Goal: Task Accomplishment & Management: Manage account settings

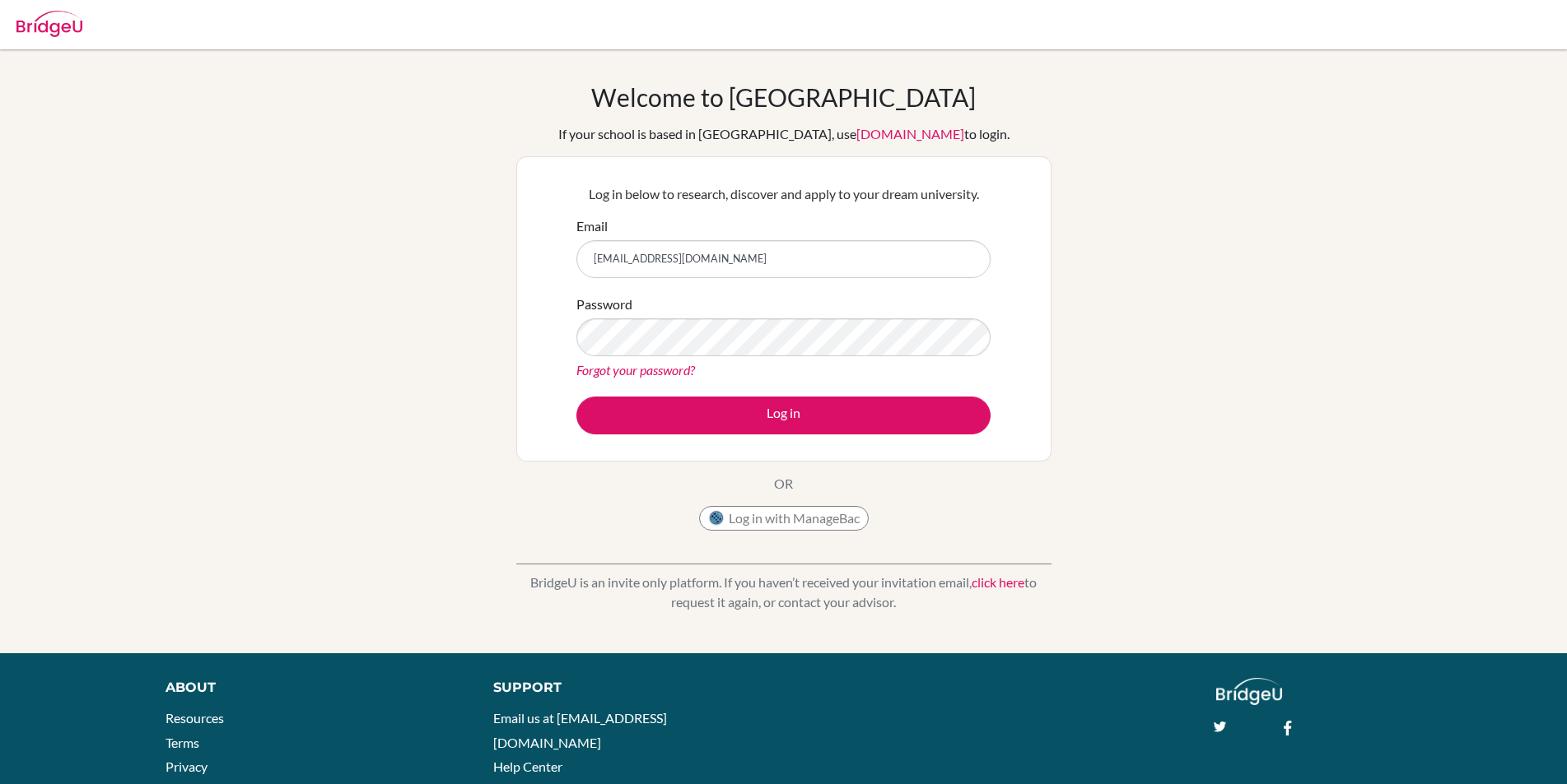
type input "[EMAIL_ADDRESS][DOMAIN_NAME]"
click at [632, 373] on link "Forgot your password?" at bounding box center [635, 370] width 118 height 15
click at [636, 366] on link "Forgot your password?" at bounding box center [635, 370] width 118 height 15
click at [667, 372] on link "Forgot your password?" at bounding box center [635, 370] width 118 height 15
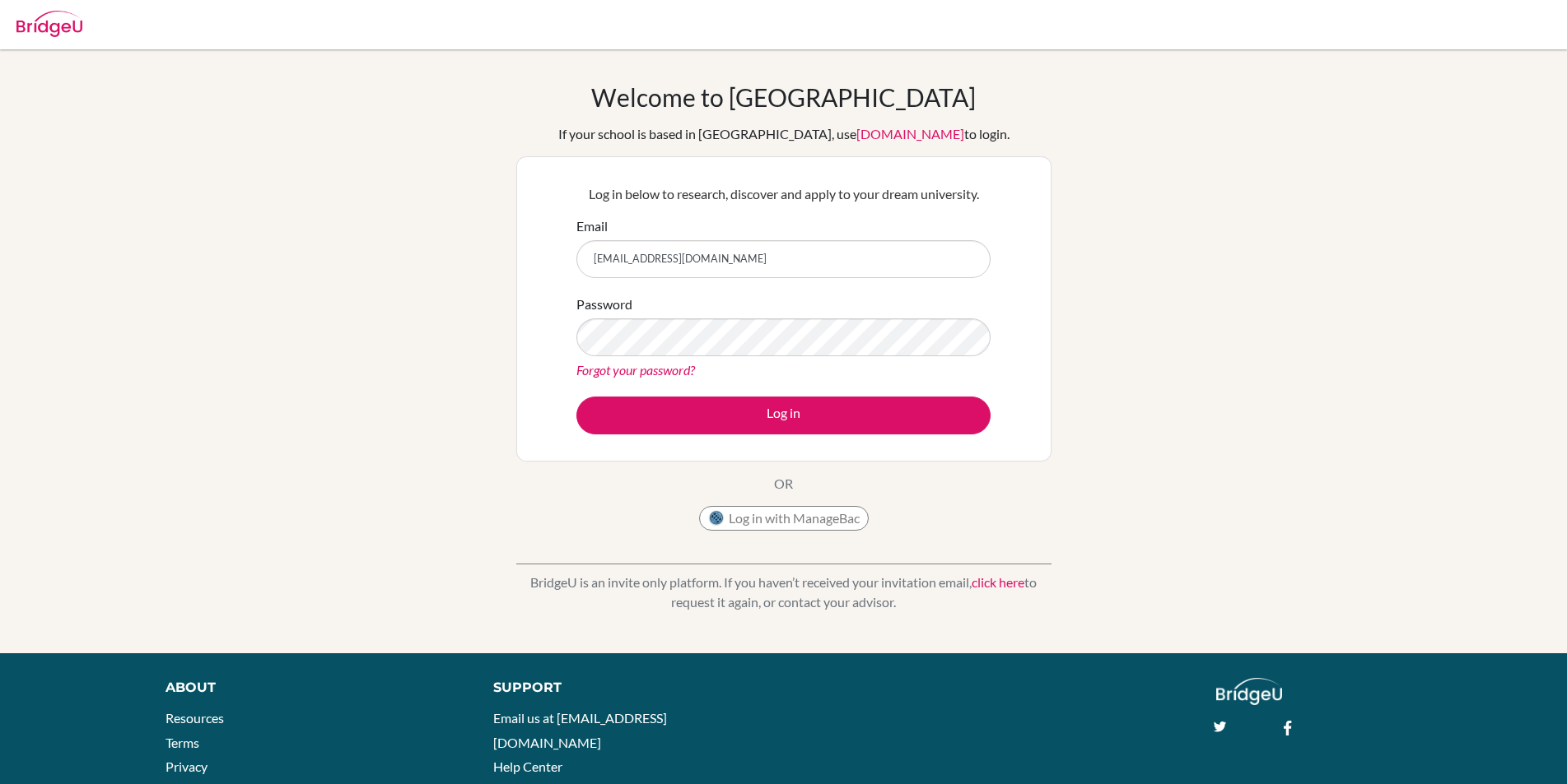
click at [667, 372] on link "Forgot your password?" at bounding box center [635, 370] width 118 height 15
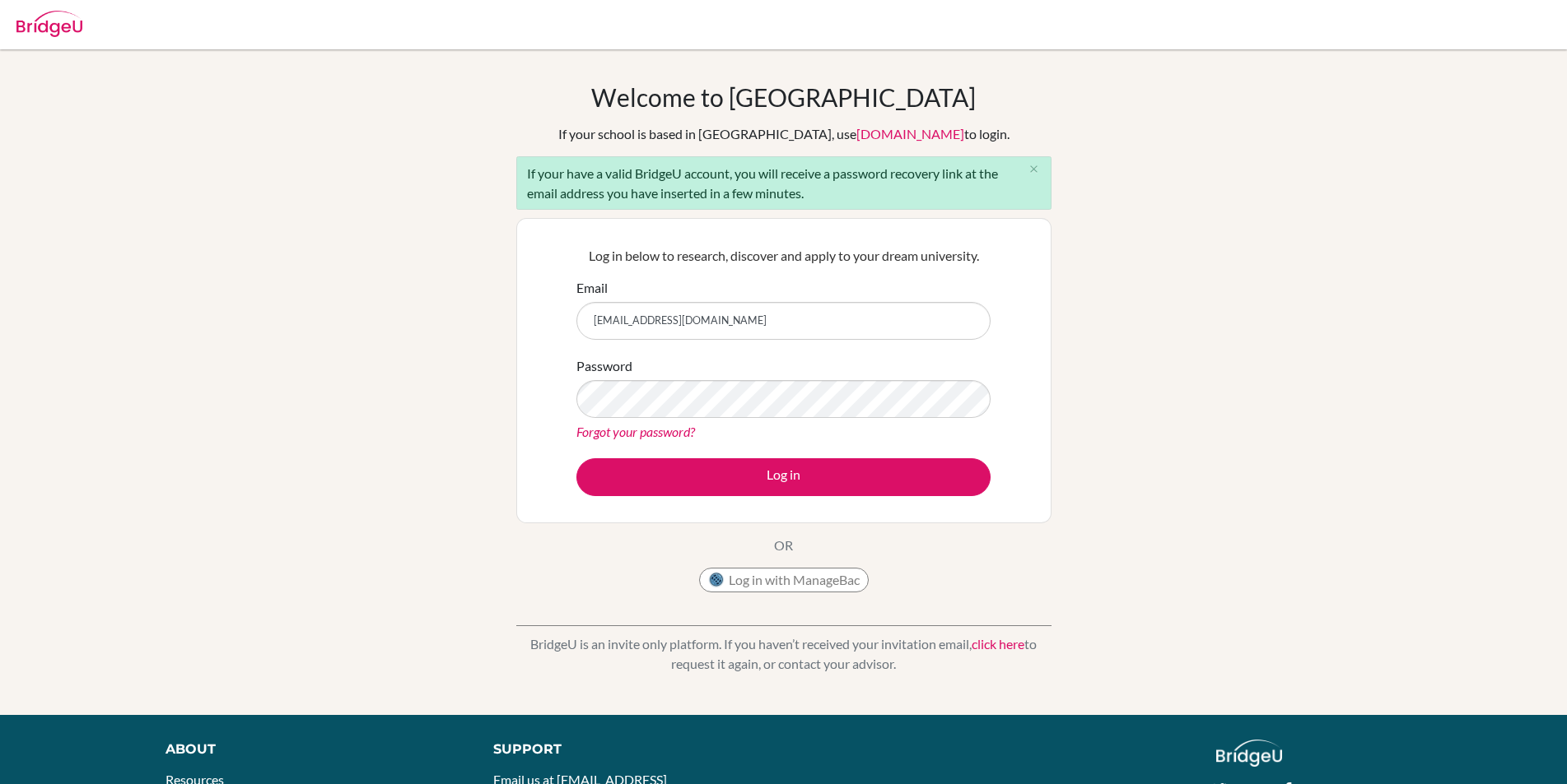
click at [594, 317] on input "[EMAIL_ADDRESS][DOMAIN_NAME]" at bounding box center [783, 321] width 414 height 38
type input "[EMAIL_ADDRESS][DOMAIN_NAME]"
click at [671, 430] on link "Forgot your password?" at bounding box center [635, 431] width 118 height 15
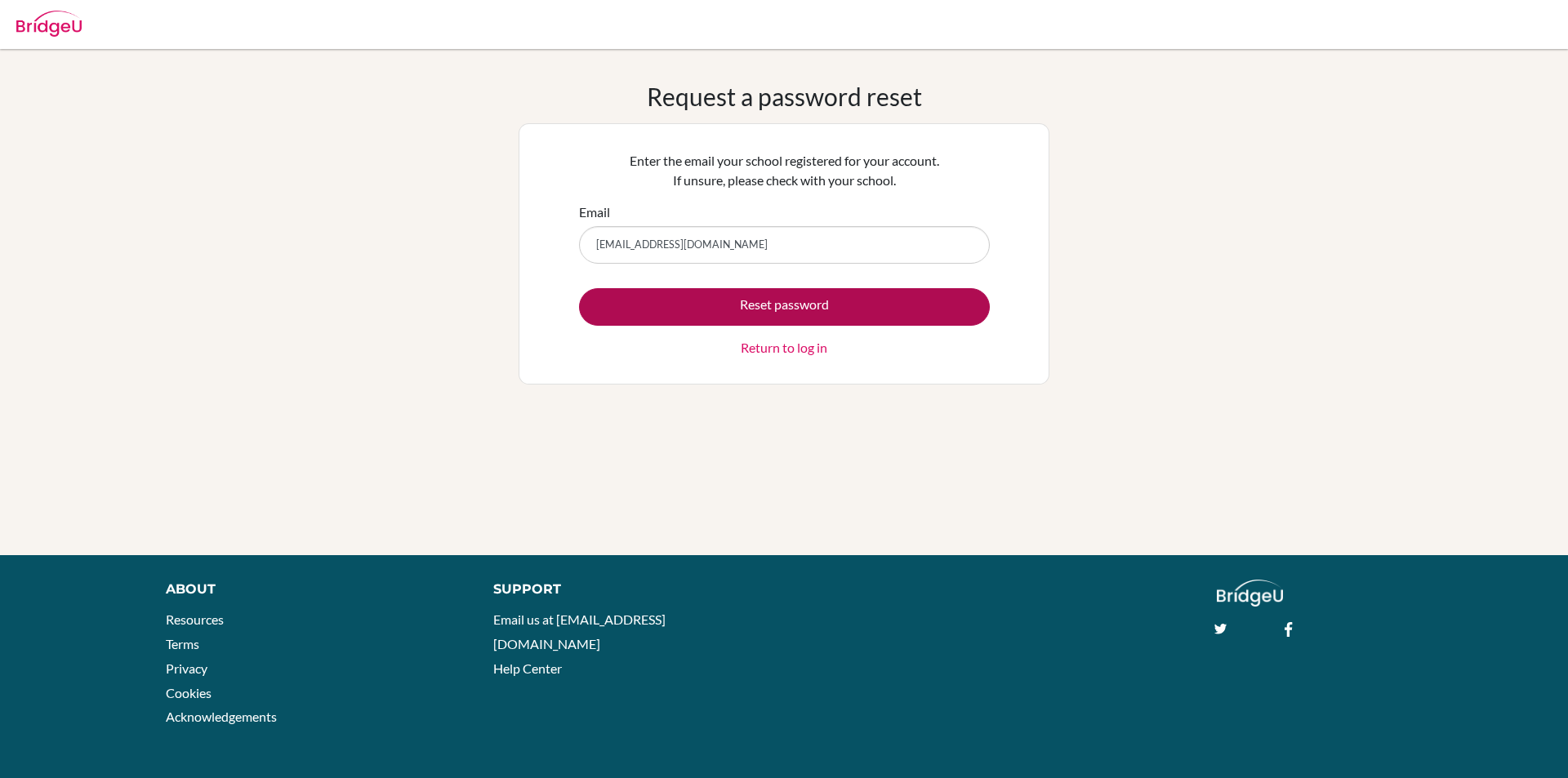
type input "[EMAIL_ADDRESS][DOMAIN_NAME]"
click at [778, 307] on button "Reset password" at bounding box center [784, 307] width 411 height 38
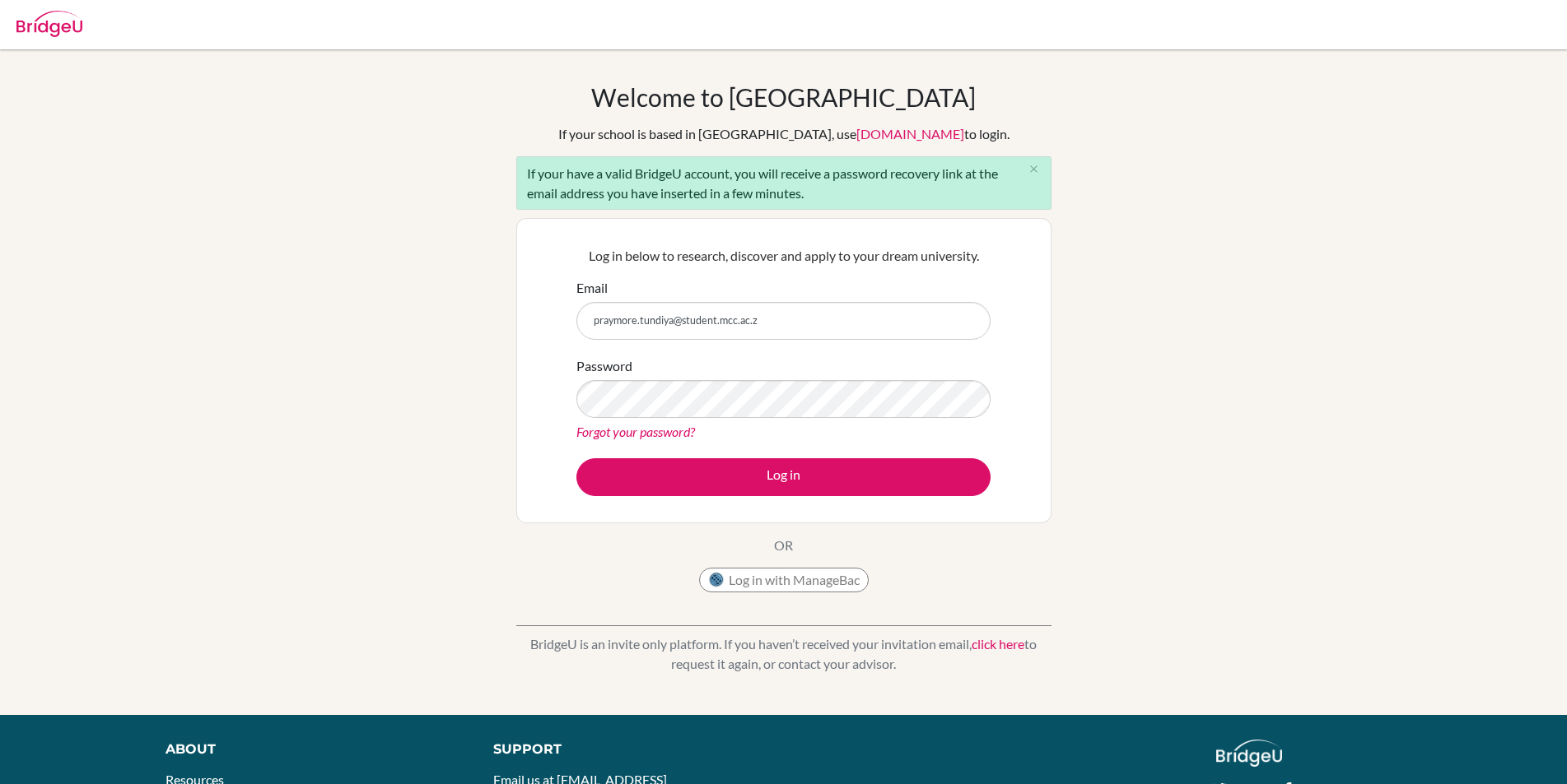
click at [764, 323] on input "praymore.tundiya@student.mcc.ac.z" at bounding box center [783, 321] width 414 height 38
type input "[EMAIL_ADDRESS][DOMAIN_NAME]"
click at [663, 429] on link "Forgot your password?" at bounding box center [635, 431] width 118 height 15
click at [590, 433] on link "Forgot your password?" at bounding box center [635, 431] width 118 height 15
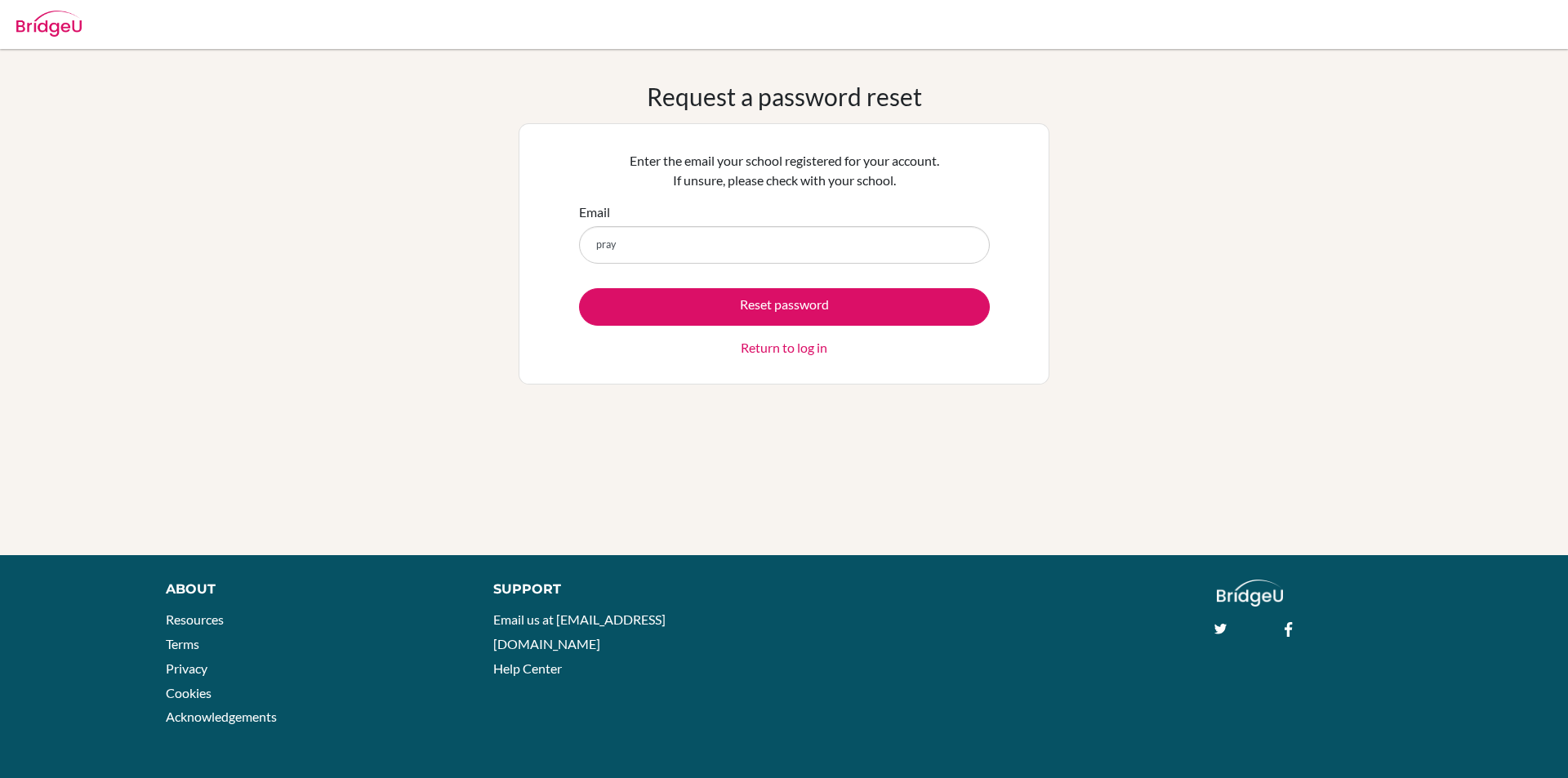
type input "[EMAIL_ADDRESS][DOMAIN_NAME]"
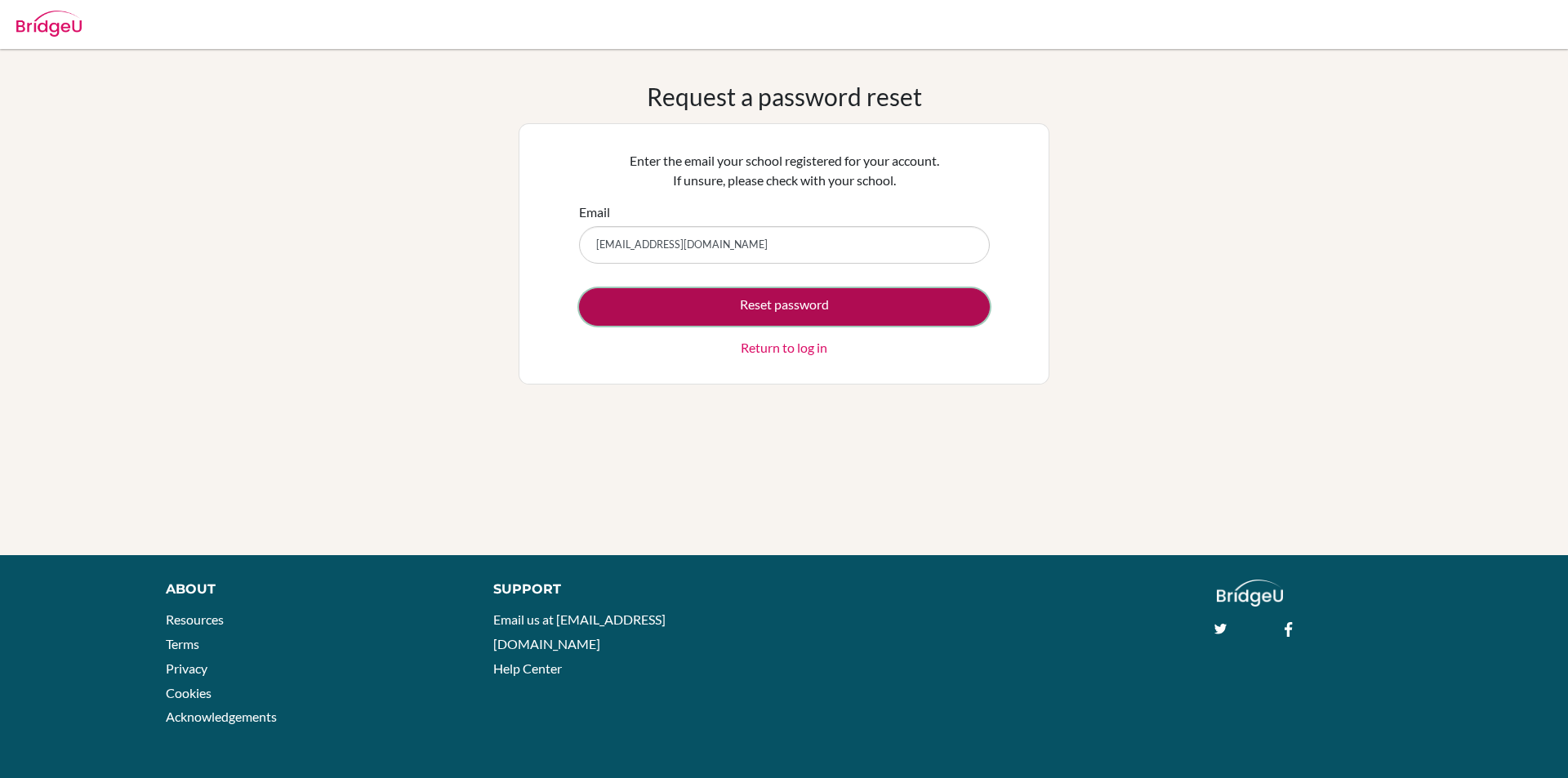
click at [796, 295] on button "Reset password" at bounding box center [784, 307] width 411 height 38
click at [808, 311] on button "Reset password" at bounding box center [784, 307] width 411 height 38
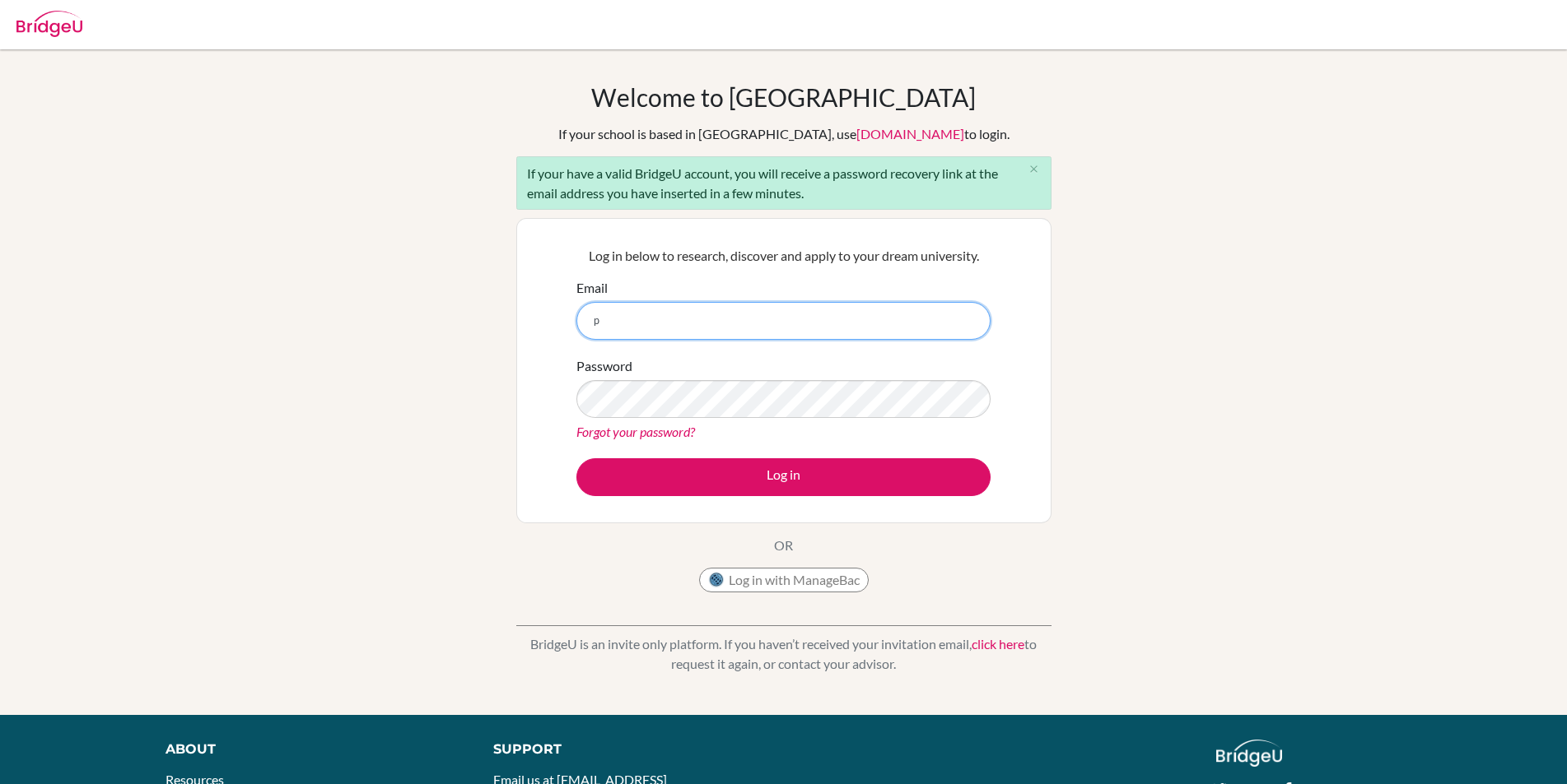
type input "praymore.tundiya@student.mcc.ac.zw"
click at [672, 434] on link "Forgot your password?" at bounding box center [635, 431] width 118 height 15
type input "[EMAIL_ADDRESS][DOMAIN_NAME]"
click at [660, 430] on link "Forgot your password?" at bounding box center [635, 431] width 118 height 15
click at [650, 432] on link "Forgot your password?" at bounding box center [635, 431] width 118 height 15
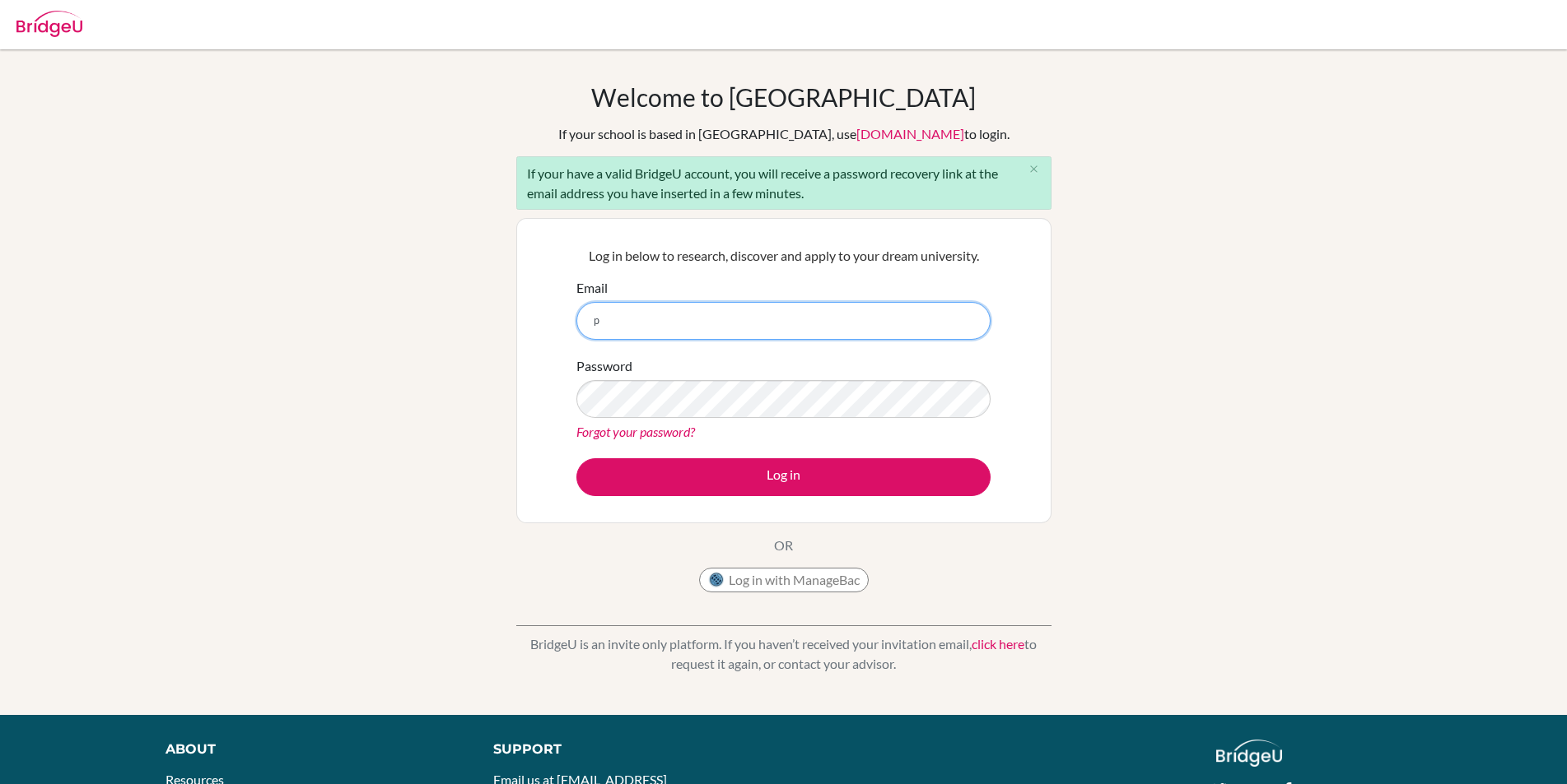
type input "[EMAIL_ADDRESS][DOMAIN_NAME]"
click at [620, 429] on link "Forgot your password?" at bounding box center [635, 431] width 118 height 15
click at [621, 429] on link "Forgot your password?" at bounding box center [635, 431] width 118 height 15
click at [658, 435] on link "Forgot your password?" at bounding box center [635, 431] width 118 height 15
